Goal: Task Accomplishment & Management: Manage account settings

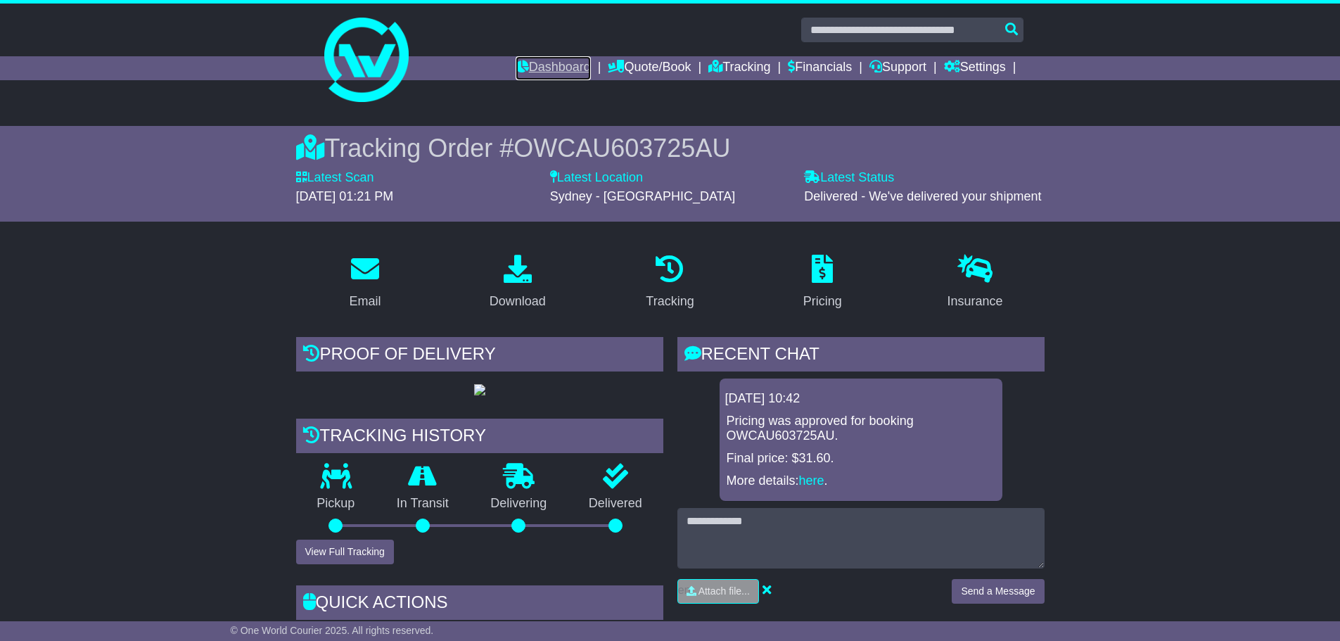
click at [525, 61] on link "Dashboard" at bounding box center [553, 68] width 75 height 24
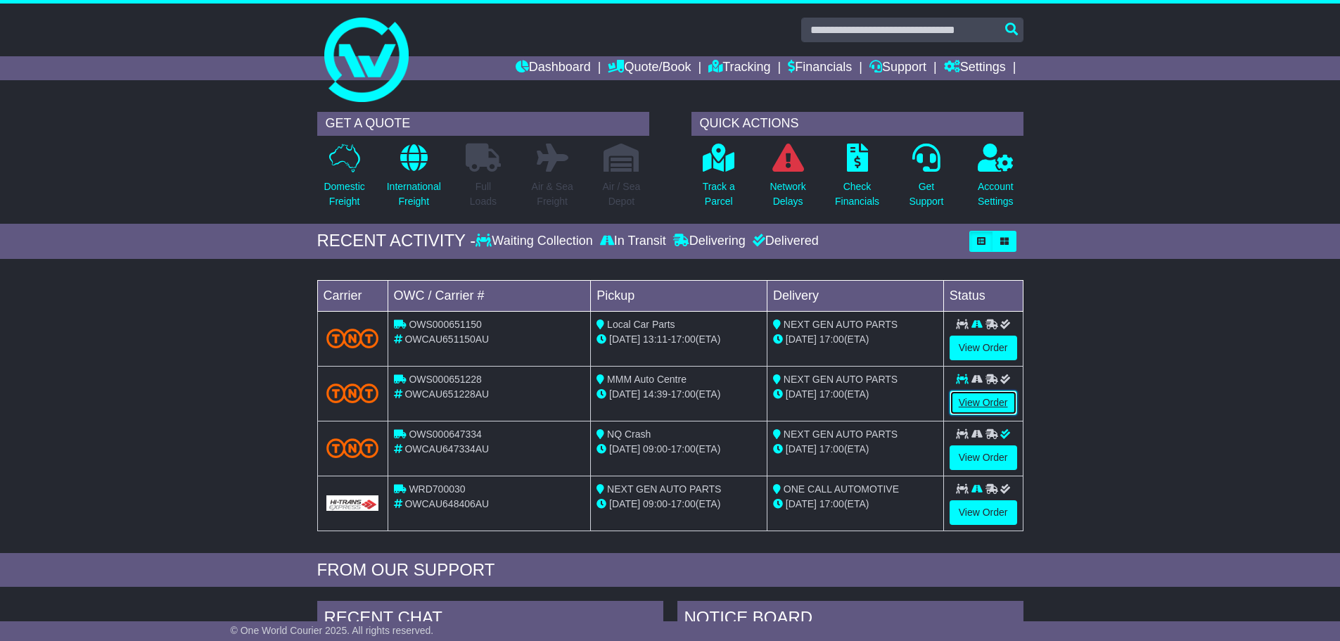
click at [969, 401] on link "View Order" at bounding box center [984, 402] width 68 height 25
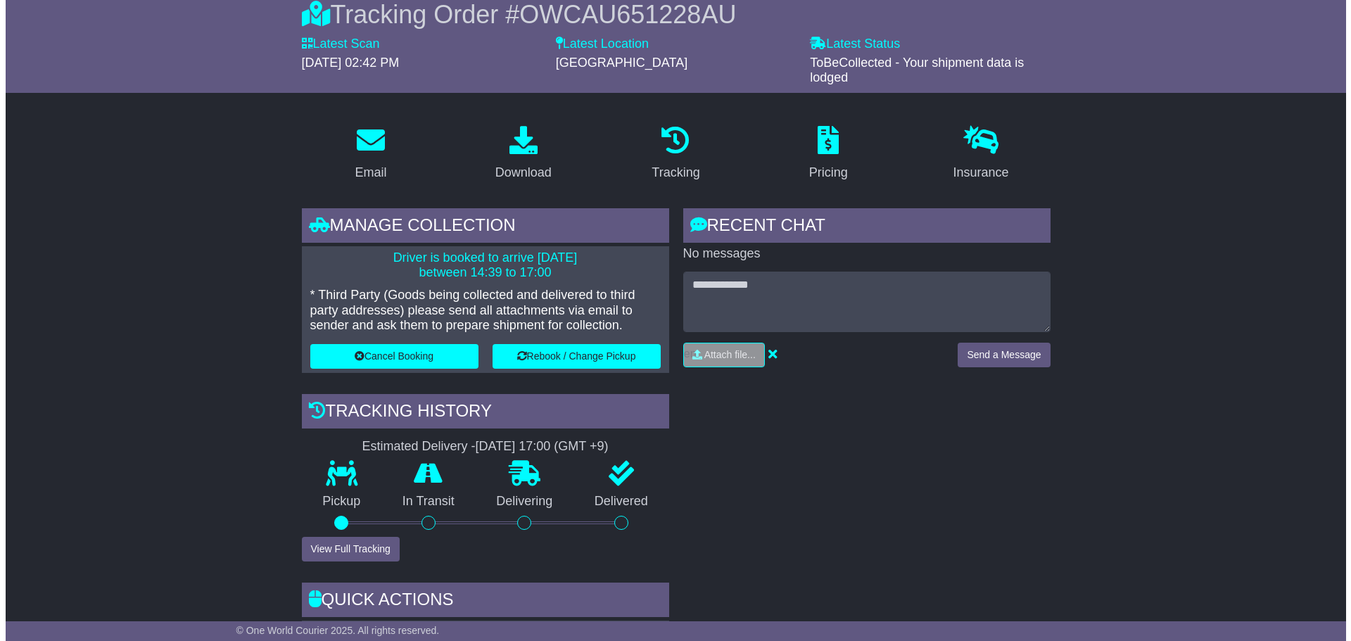
scroll to position [281, 0]
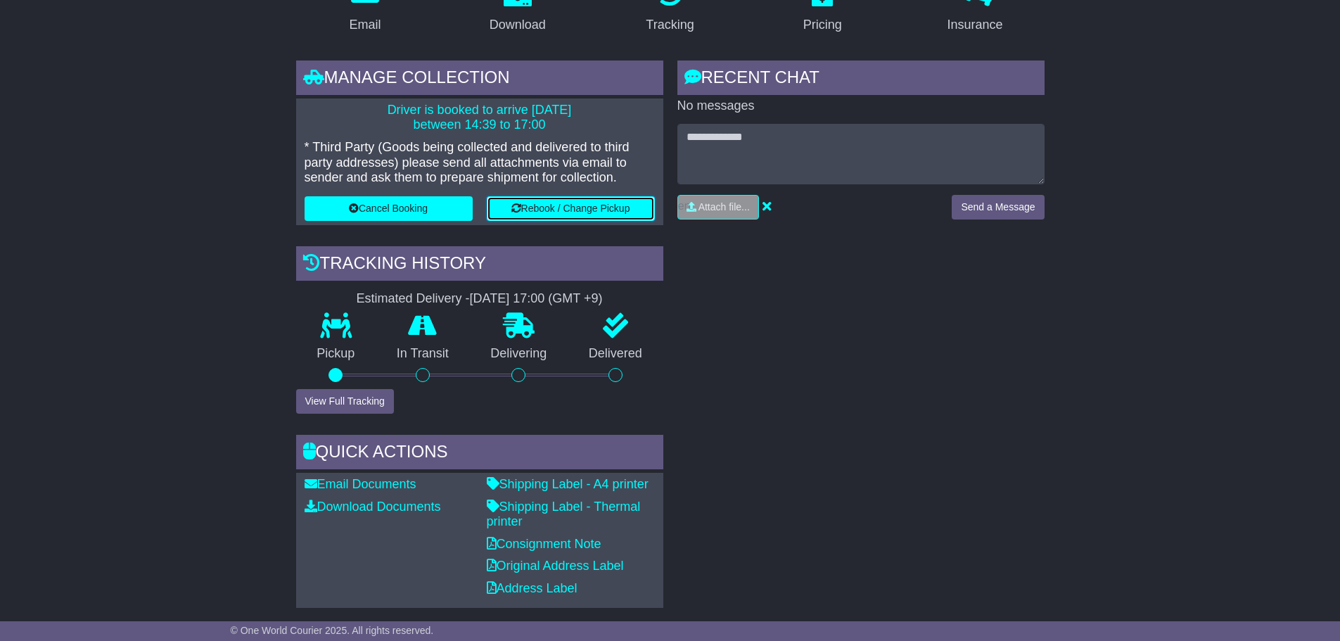
click at [526, 206] on button "Rebook / Change Pickup" at bounding box center [571, 208] width 168 height 25
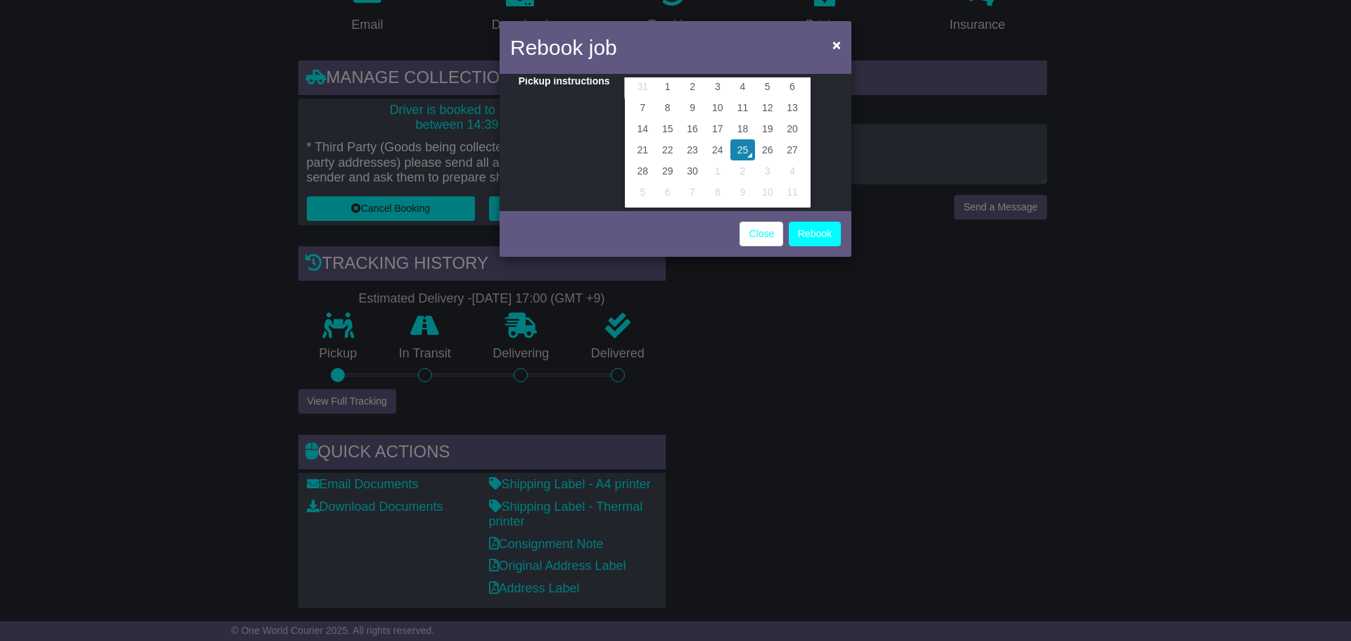
scroll to position [98, 0]
click at [763, 151] on td "26" at bounding box center [767, 148] width 25 height 21
type input "**********"
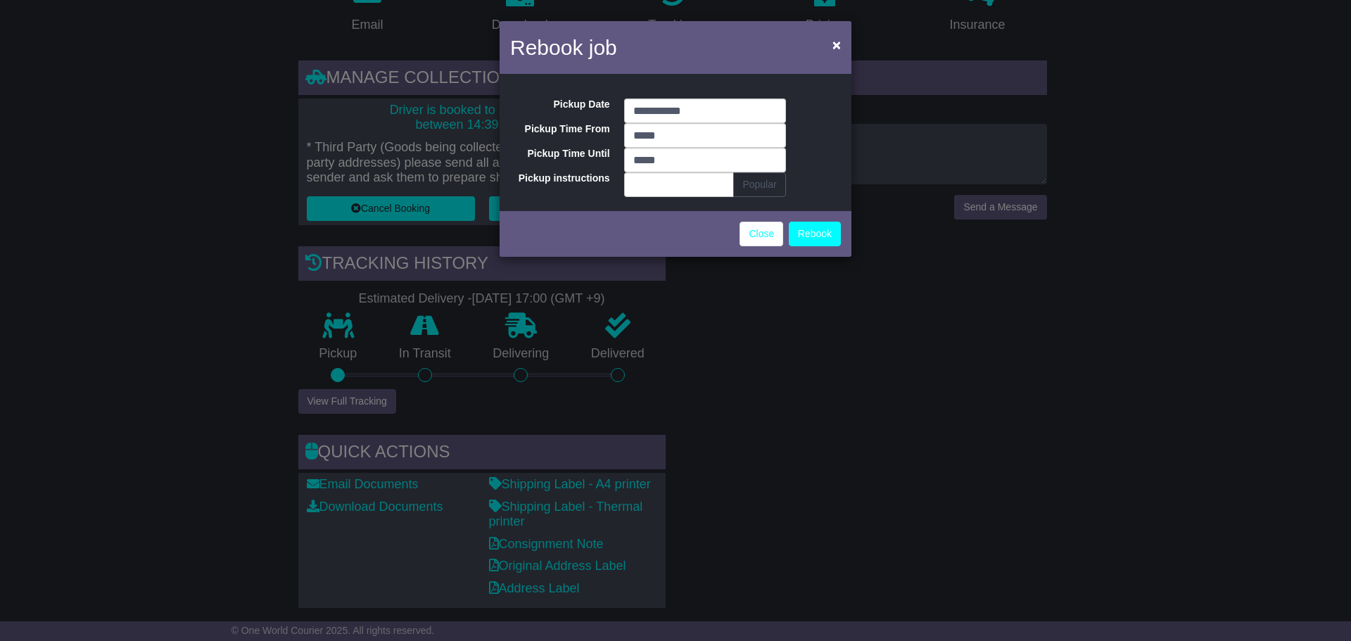
scroll to position [0, 0]
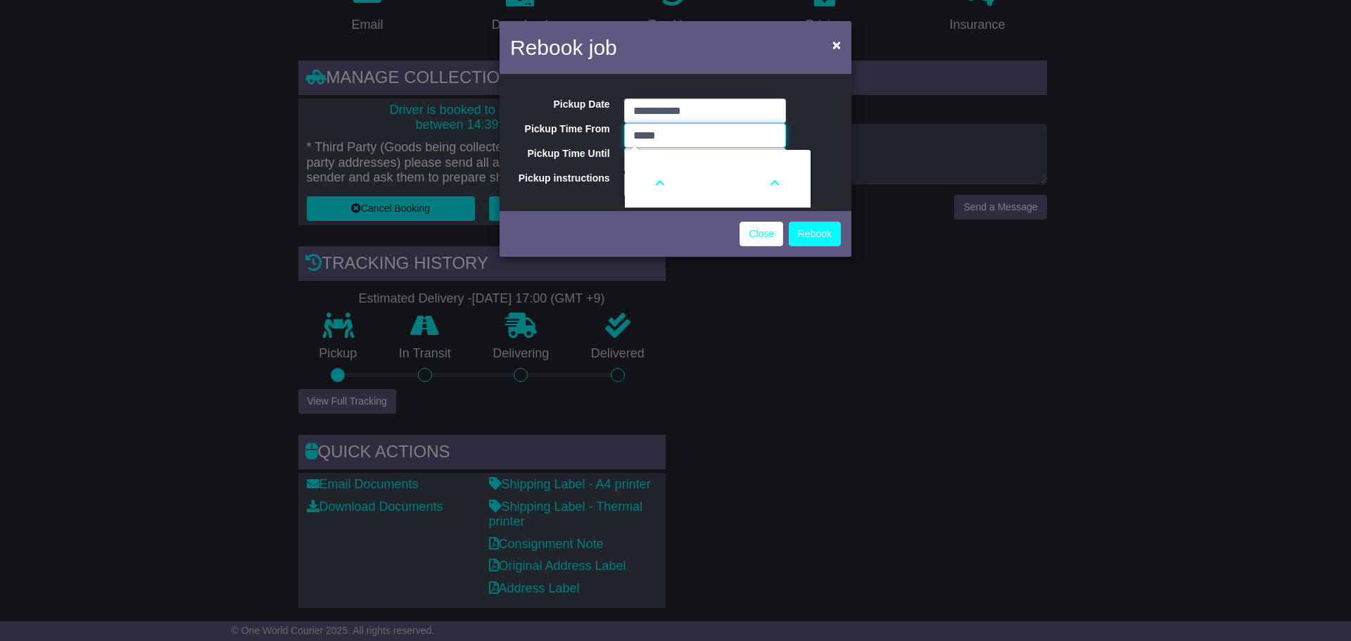
click at [673, 141] on input "*****" at bounding box center [705, 135] width 162 height 25
click at [659, 189] on icon at bounding box center [660, 183] width 38 height 38
click at [769, 186] on icon at bounding box center [775, 183] width 38 height 38
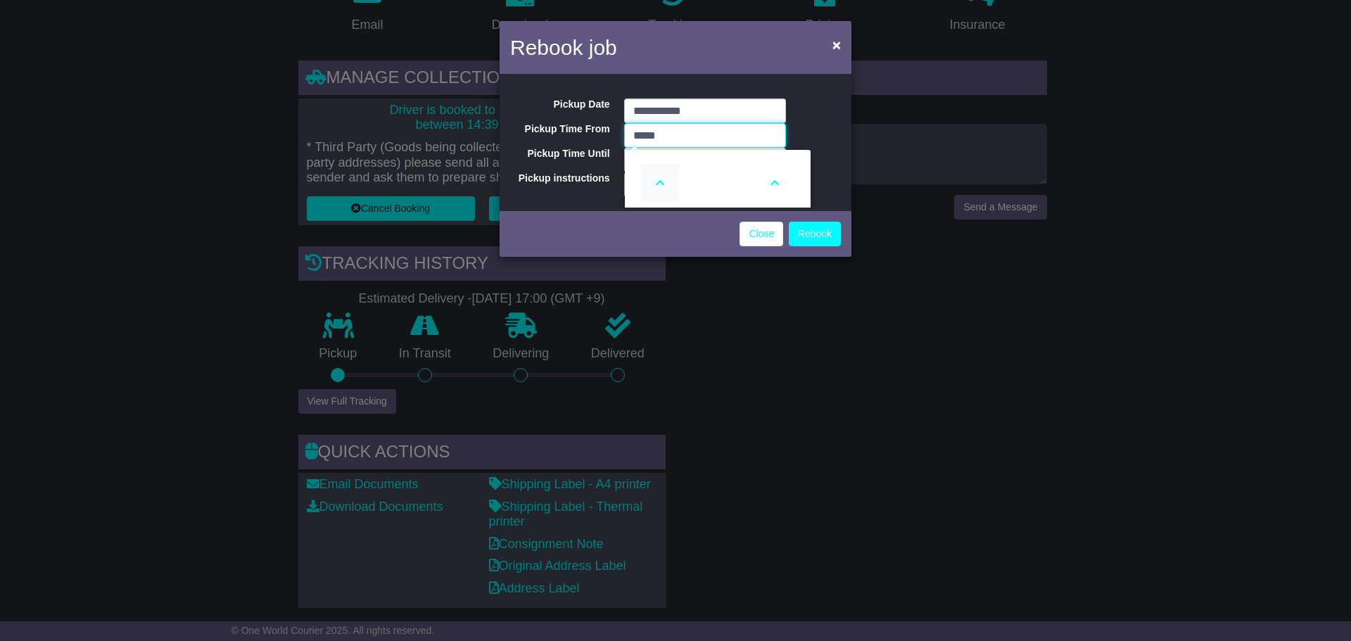
click at [654, 180] on icon at bounding box center [660, 183] width 38 height 38
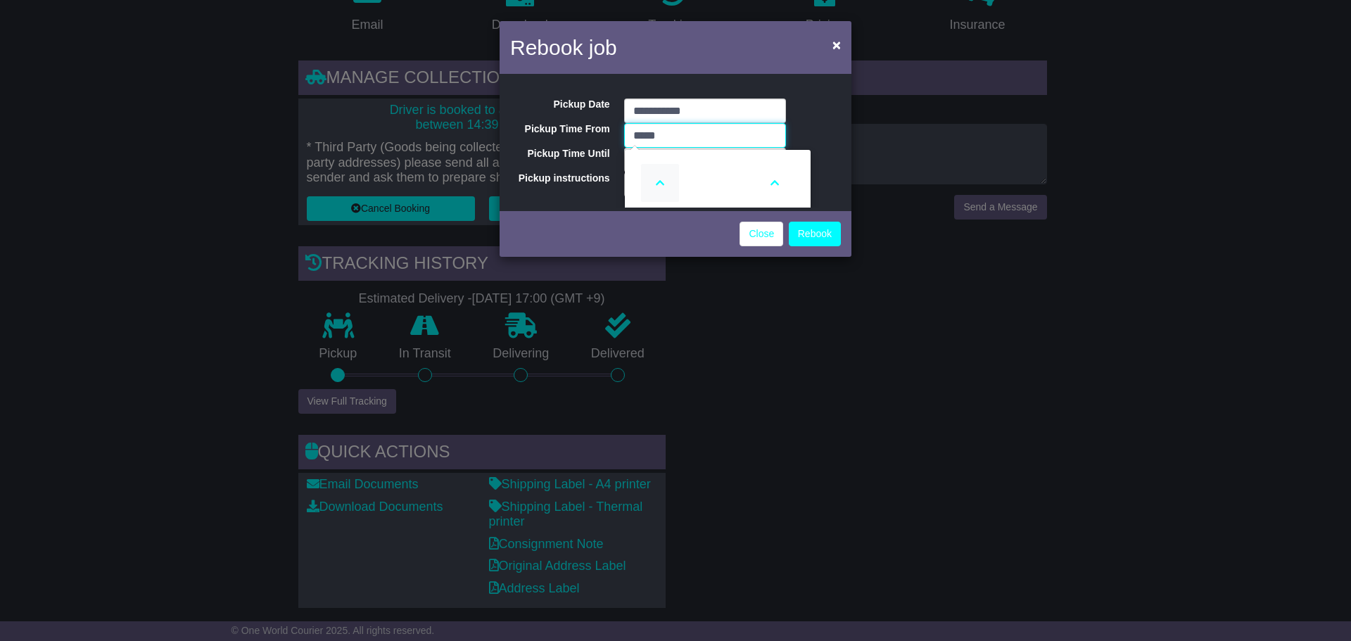
click at [654, 180] on icon at bounding box center [660, 183] width 38 height 38
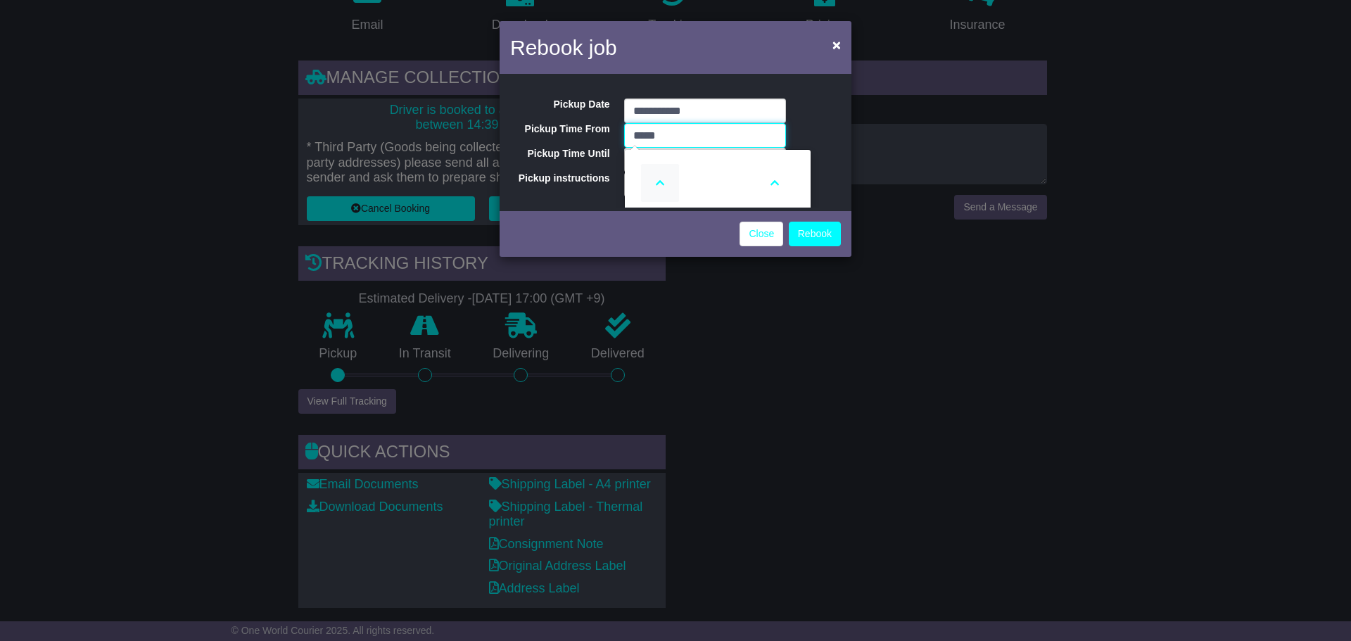
click at [654, 180] on icon at bounding box center [660, 183] width 38 height 38
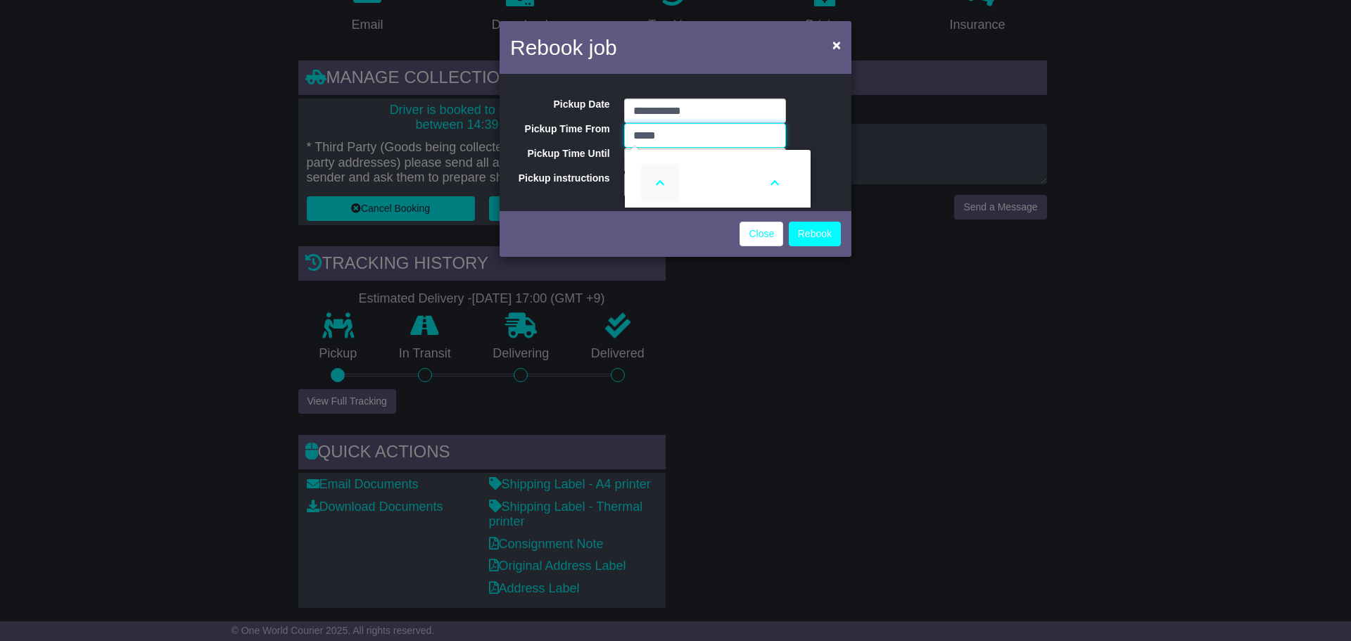
click at [654, 180] on icon at bounding box center [660, 183] width 38 height 38
type input "*****"
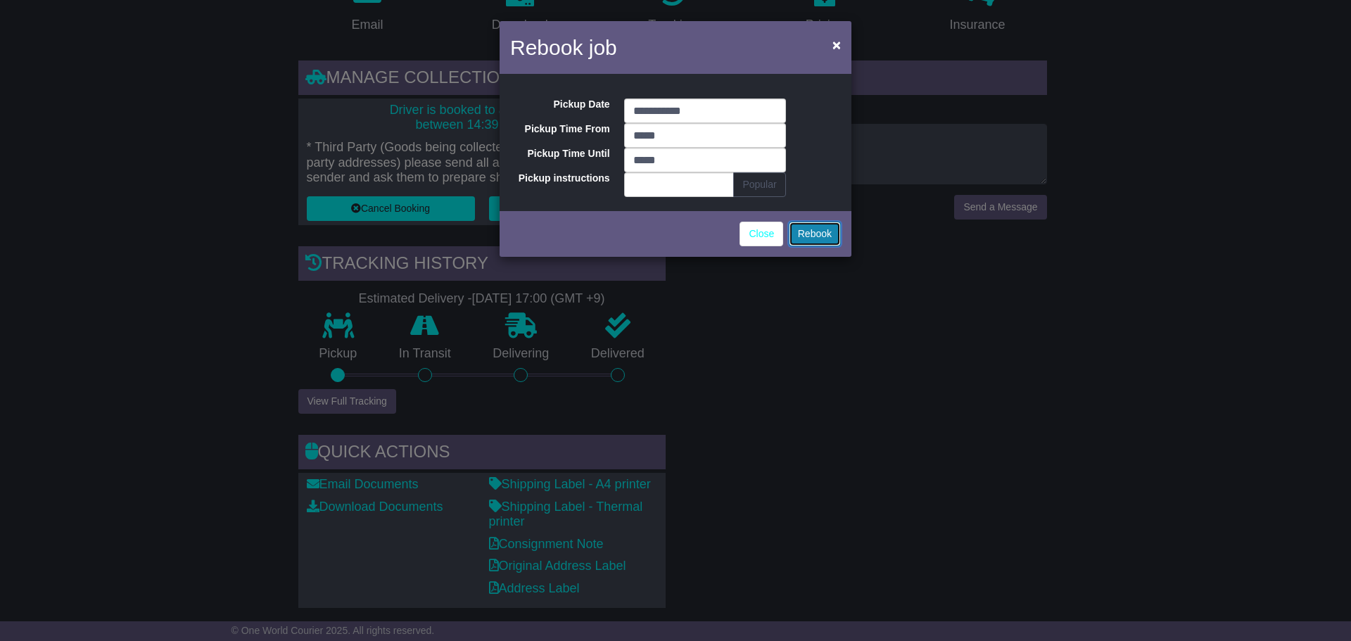
click at [808, 233] on button "Rebook" at bounding box center [815, 234] width 52 height 25
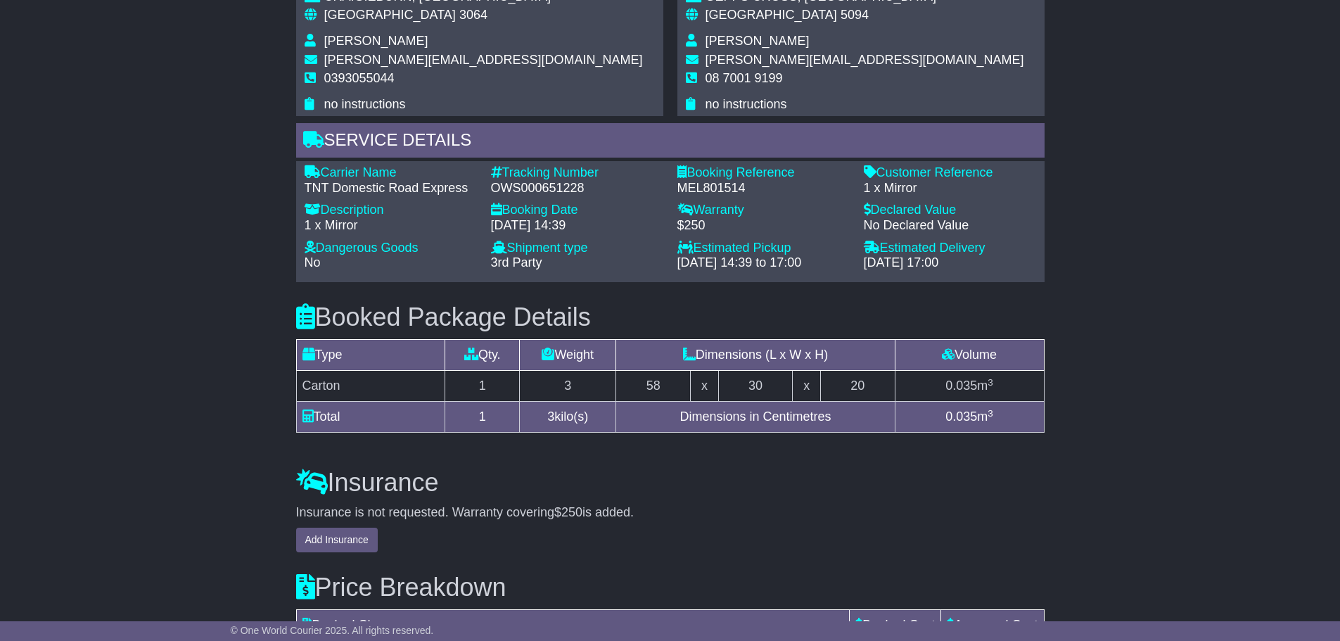
scroll to position [1229, 0]
